Goal: Task Accomplishment & Management: Manage account settings

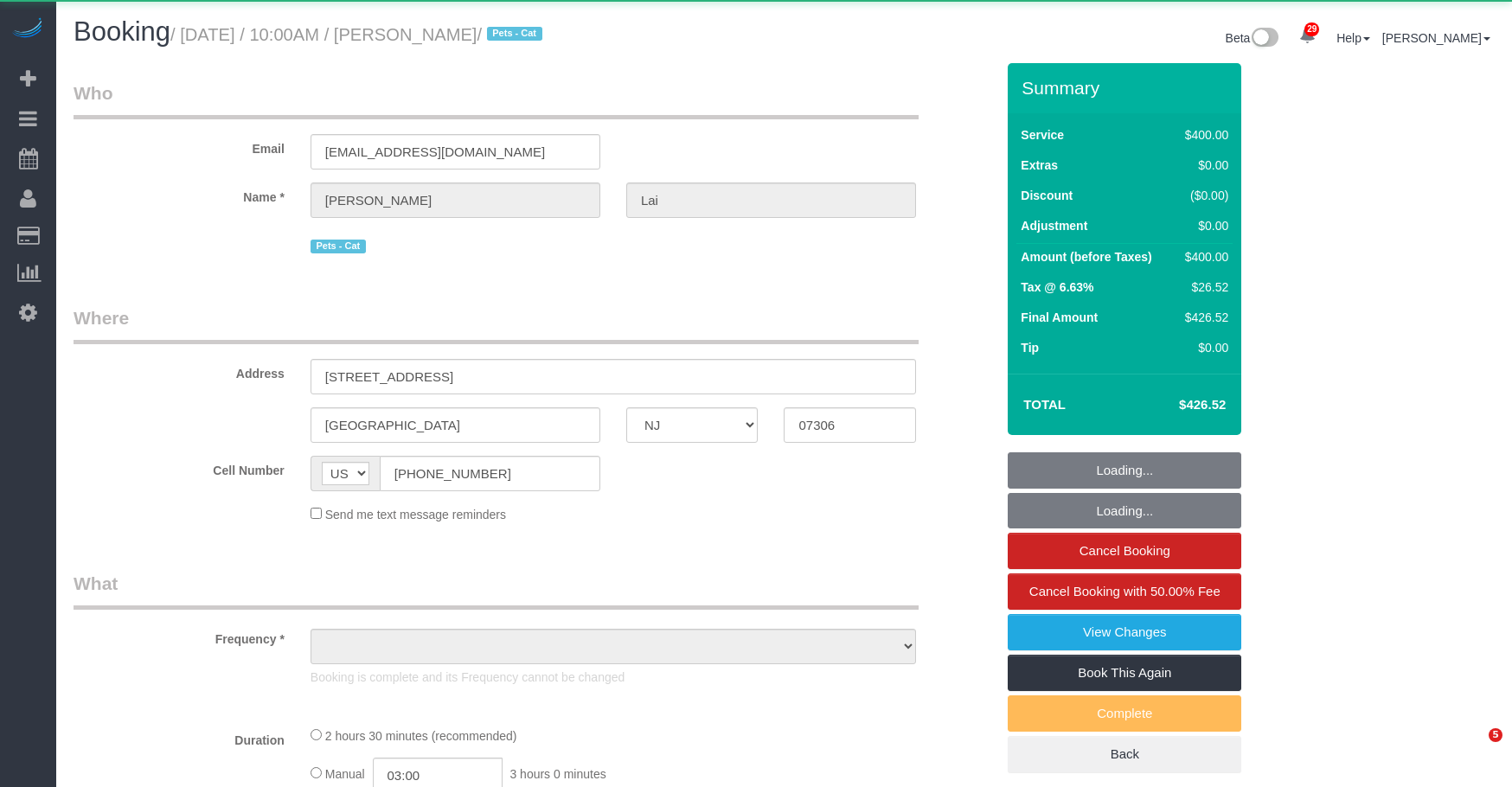
select select "NJ"
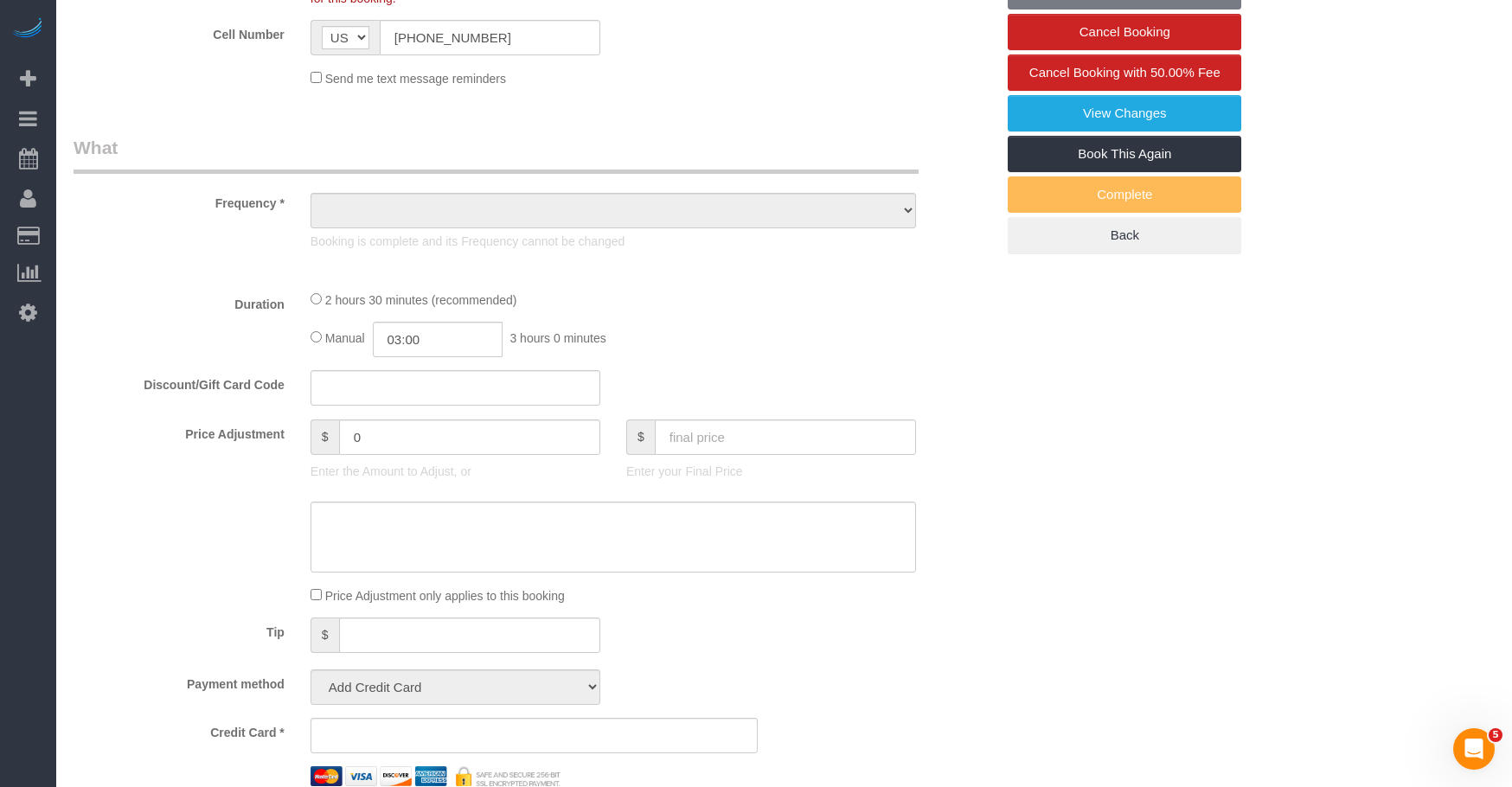
scroll to position [602, 0]
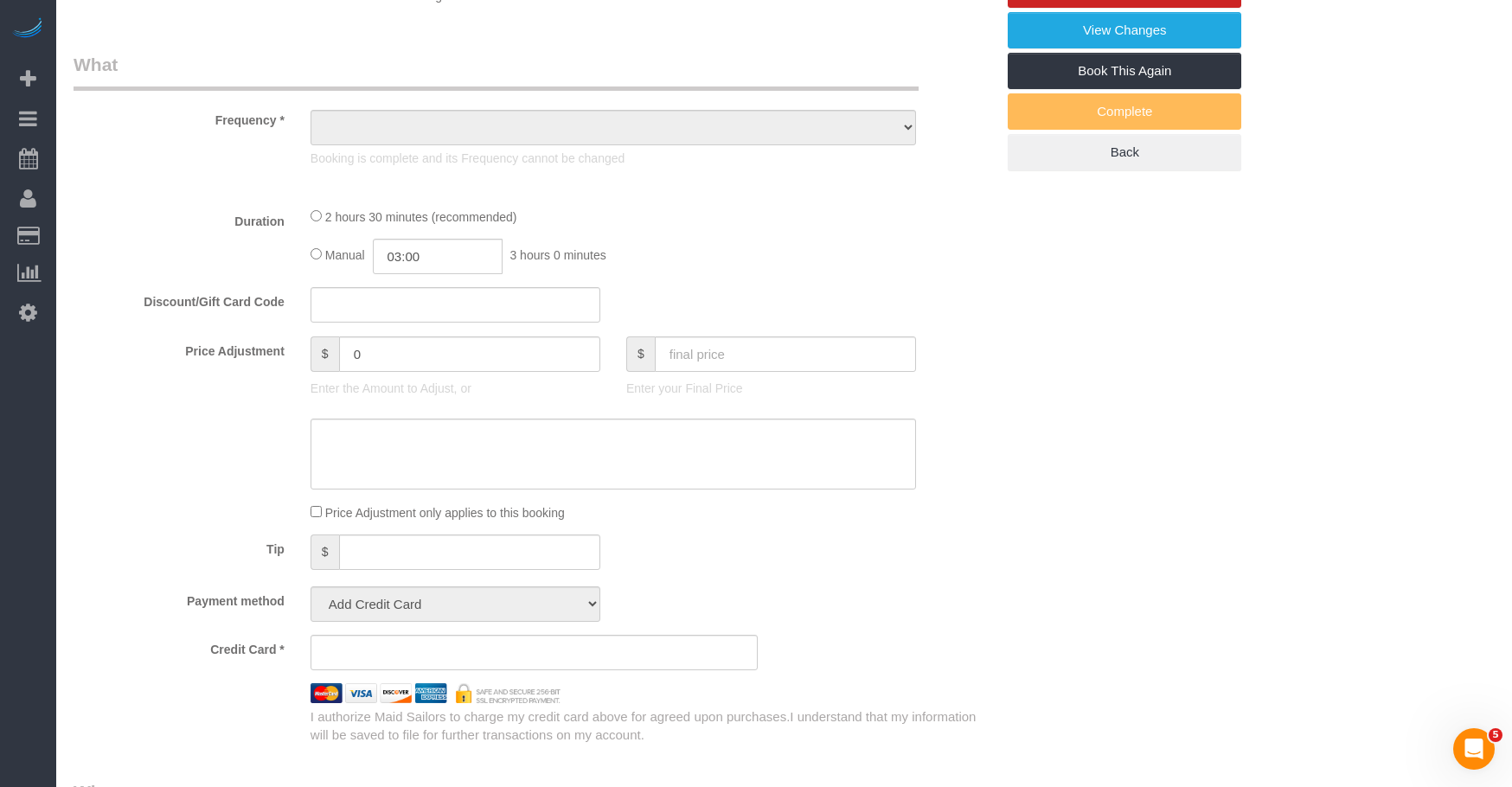
select select "string:stripe-pm_1S2vxZ4VGloSiKo72XQYZoO4"
select select "number:89"
select select "number:90"
select select "number:14"
select select "number:5"
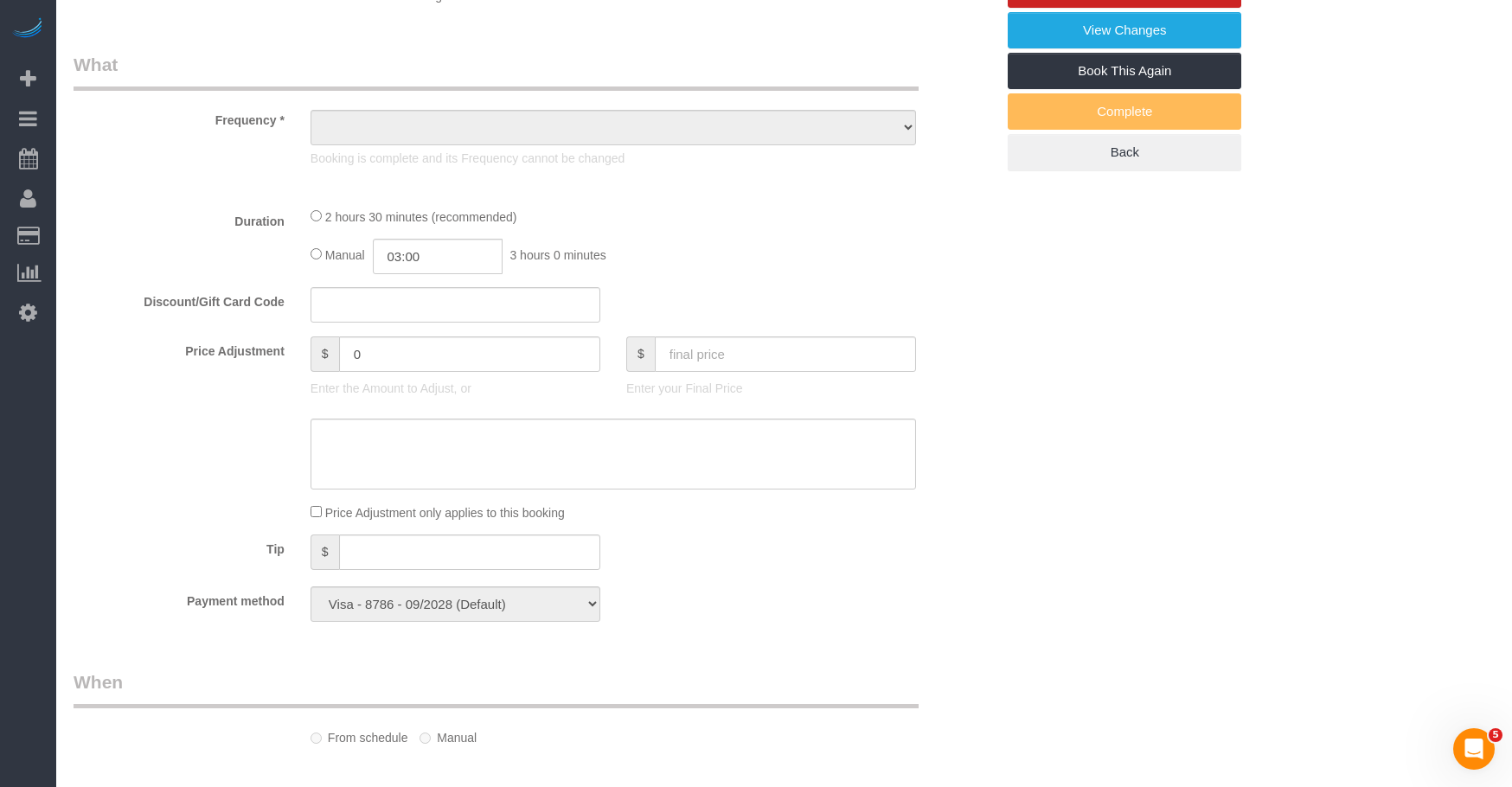
select select "object:974"
select select "spot1"
select select "object:1046"
select select "2"
select select "150"
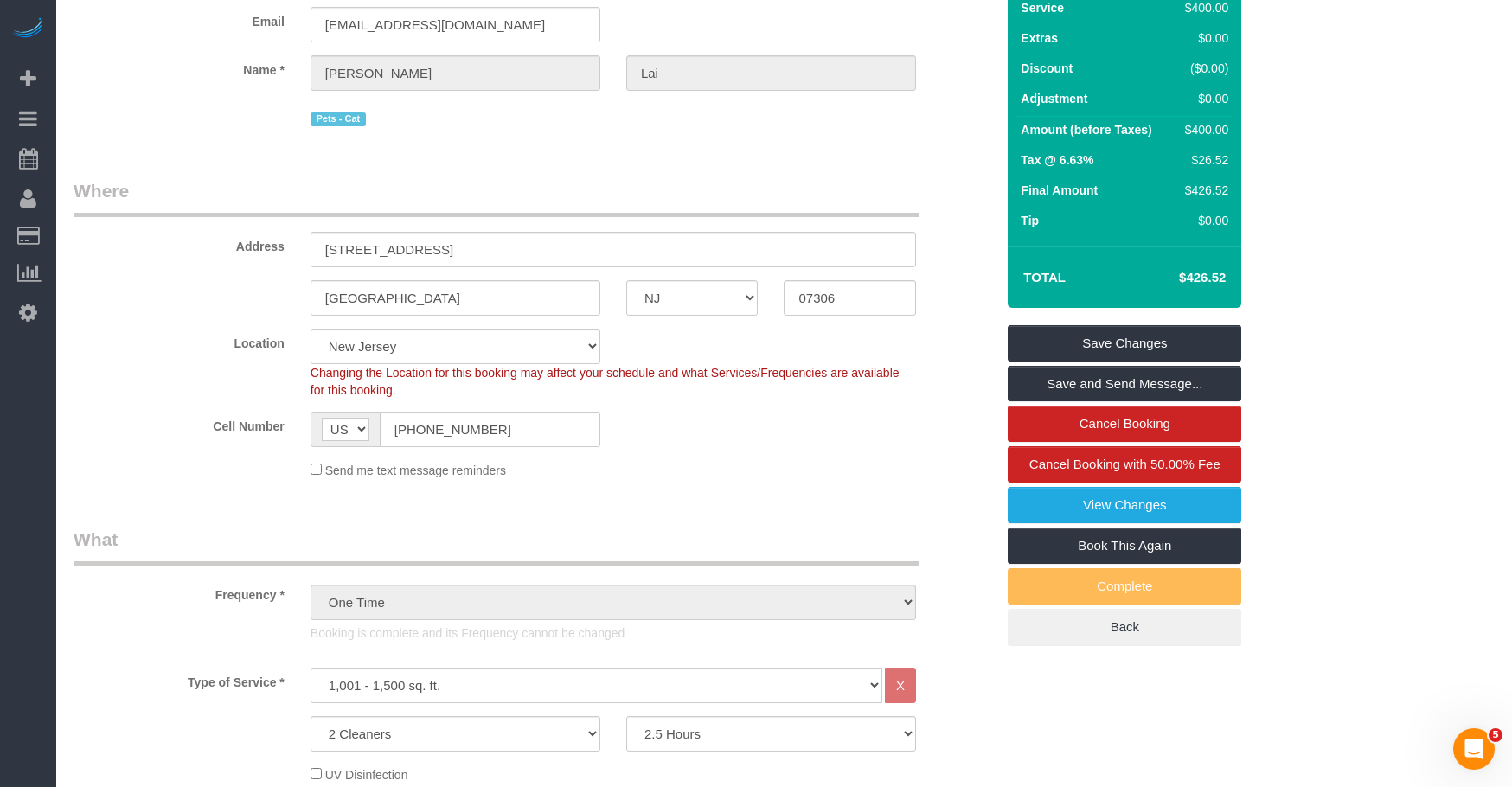
scroll to position [0, 0]
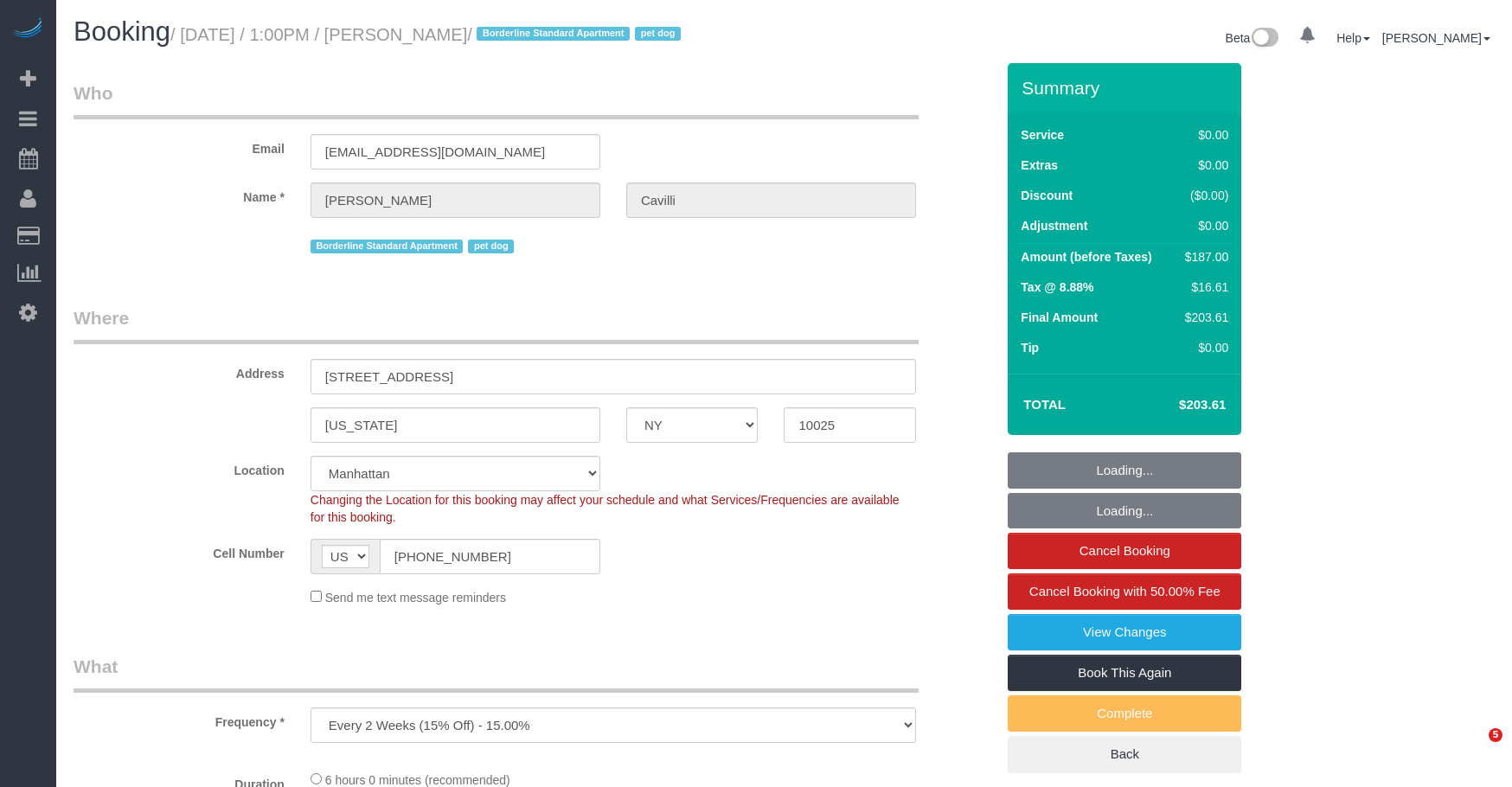
select select "NY"
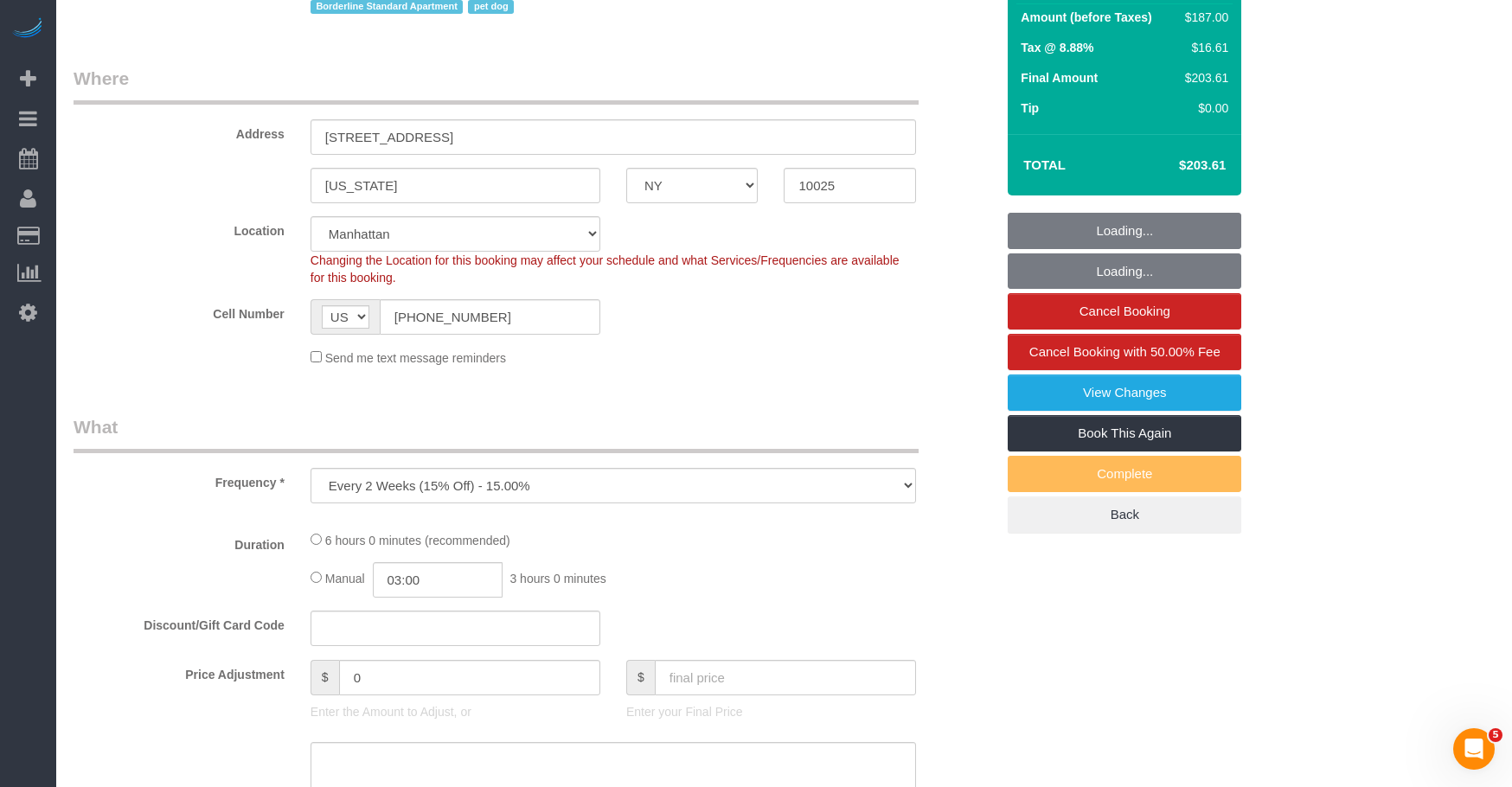
select select "number:89"
select select "number:90"
select select "number:13"
select select "number:5"
select select "object:1495"
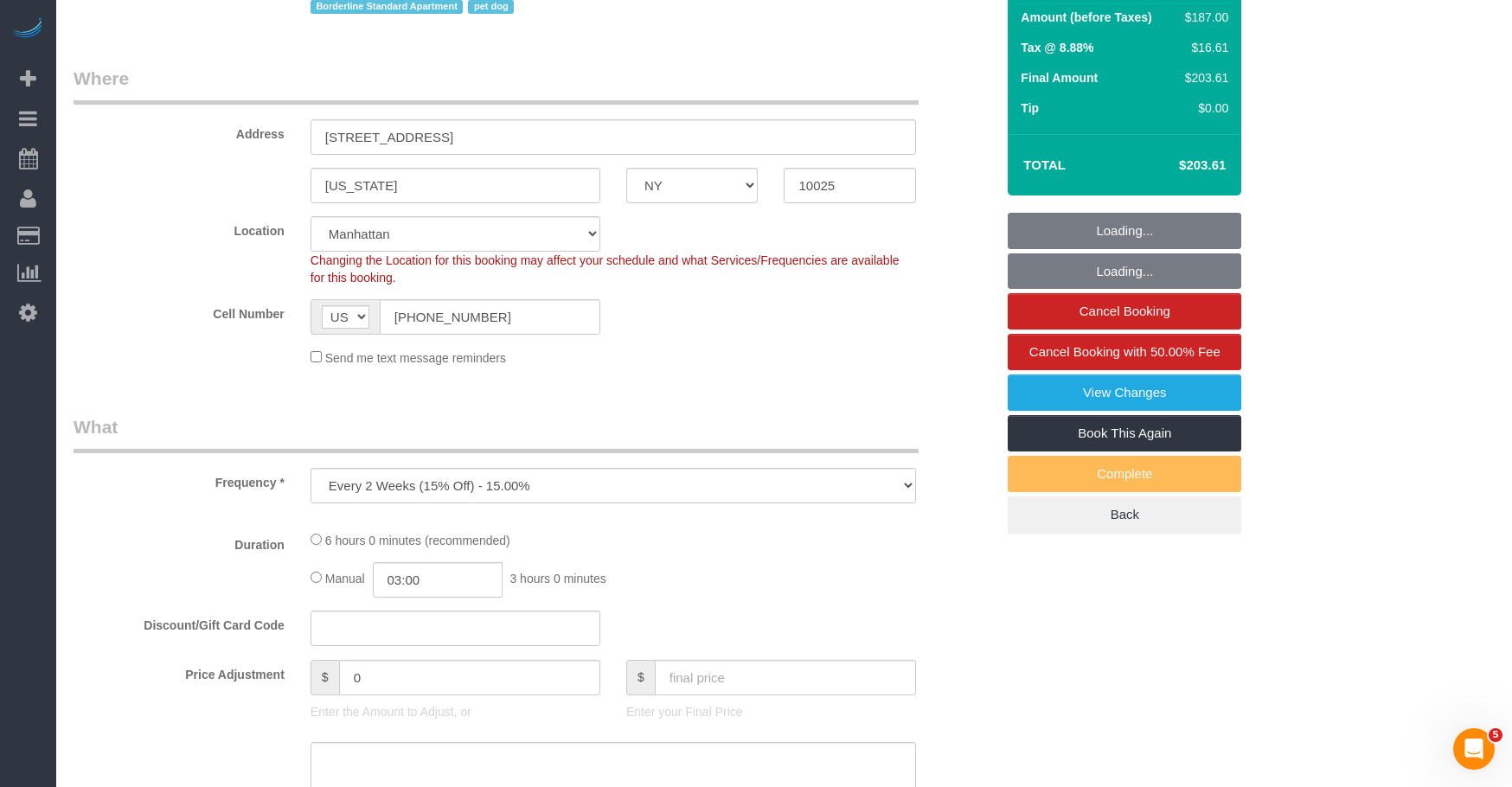
select select "string:stripe-pm_1RY8gG4VGloSiKo7or0hj2s2"
select select "spot1"
select select "2"
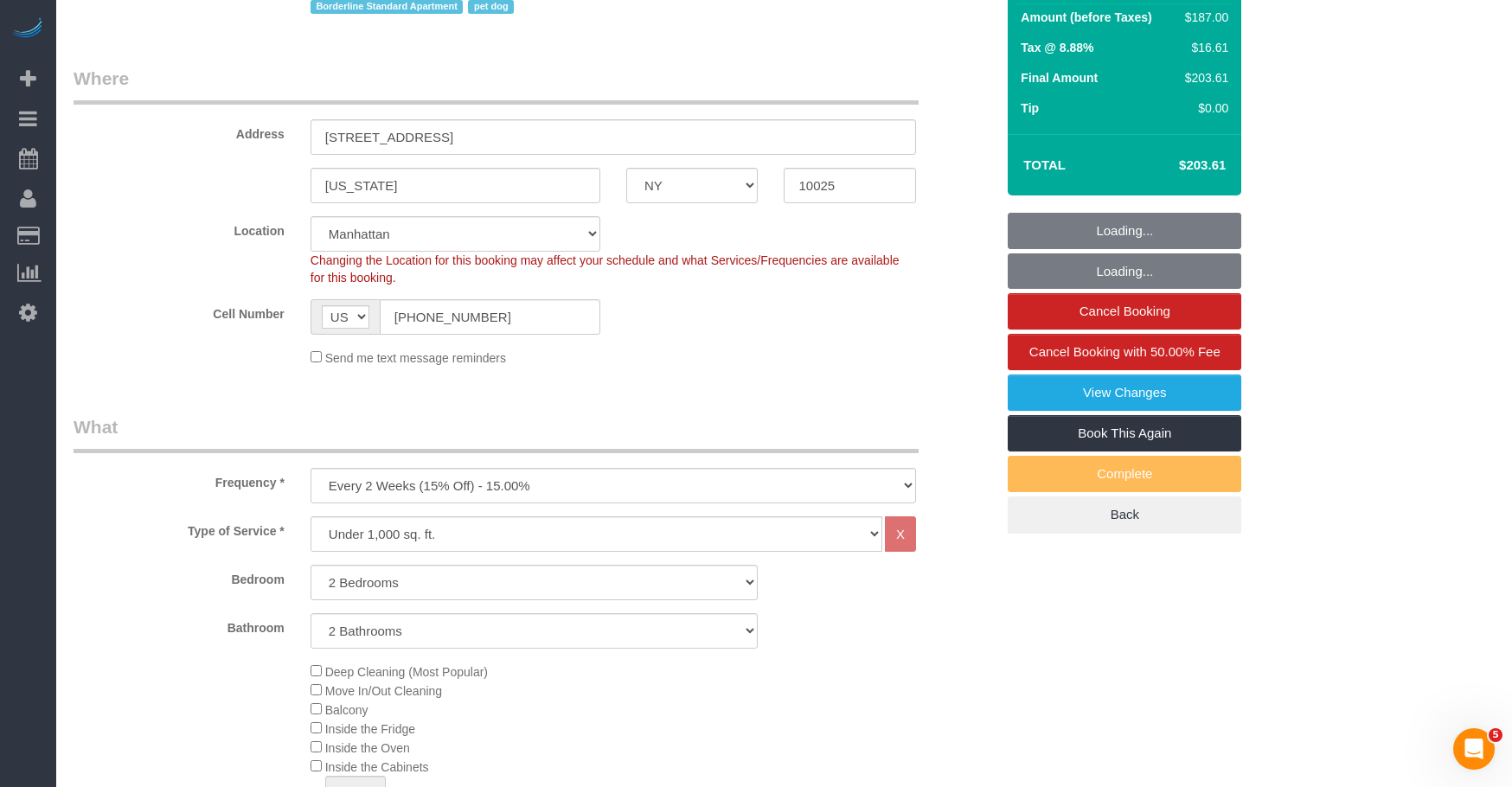
scroll to position [2049, 0]
